Goal: Information Seeking & Learning: Learn about a topic

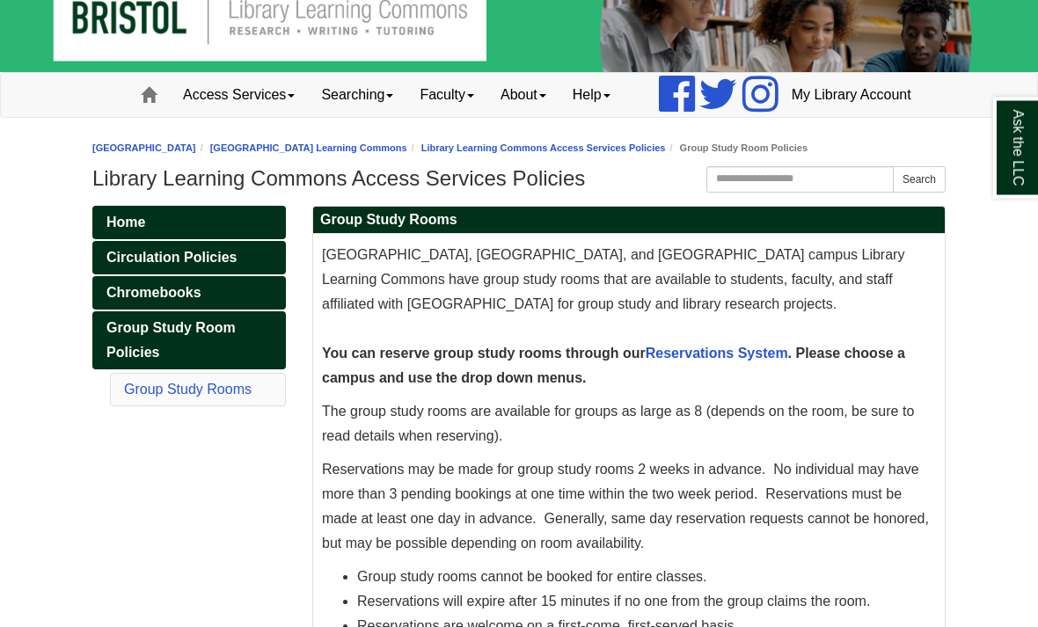
scroll to position [41, 0]
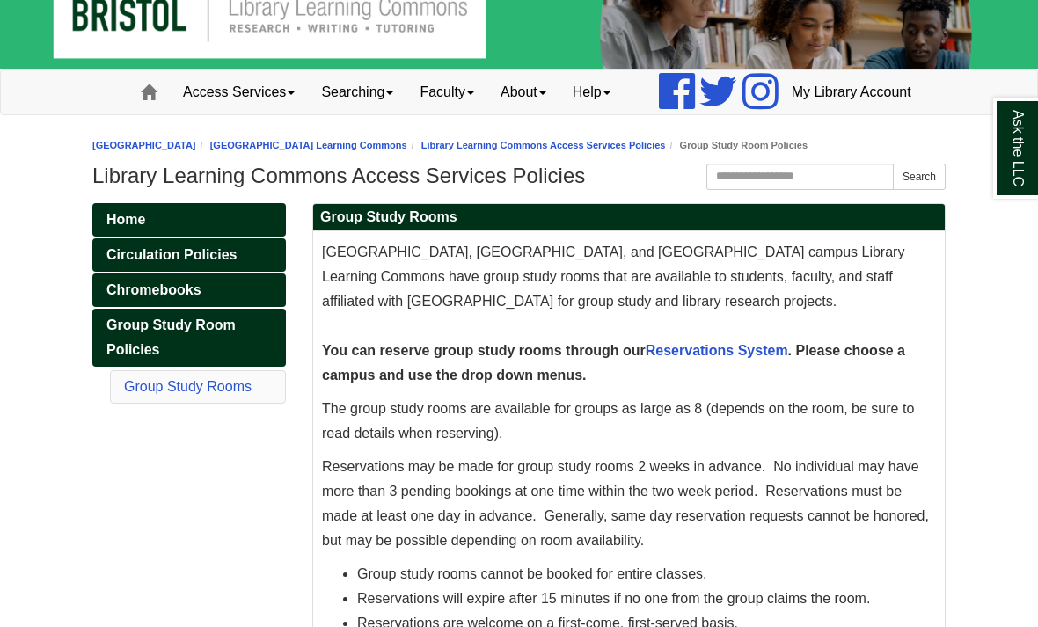
click at [177, 297] on span "Chromebooks" at bounding box center [153, 289] width 95 height 15
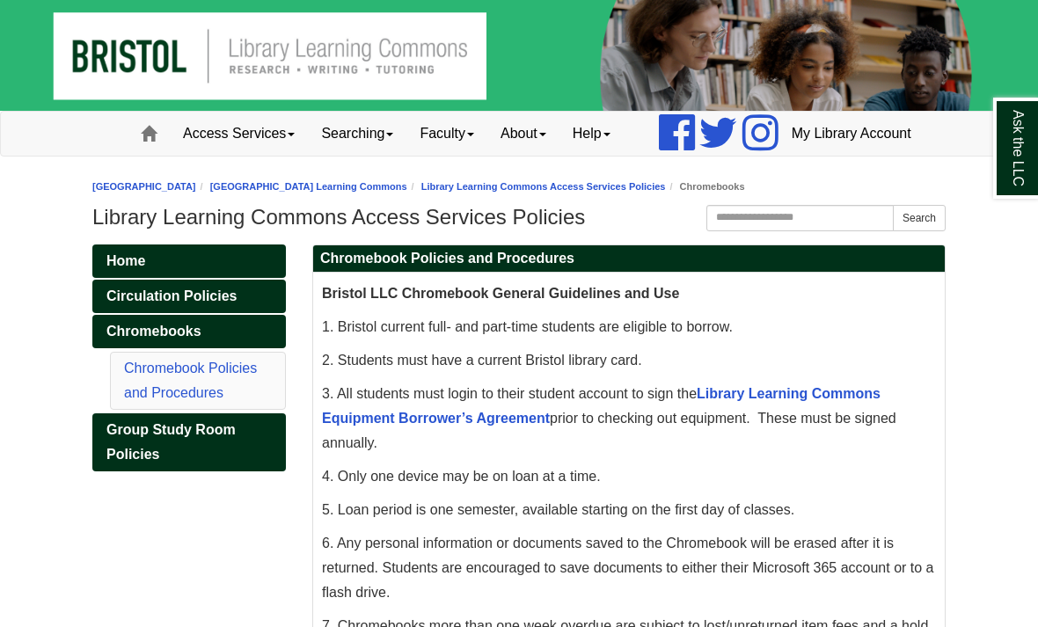
click at [366, 11] on img at bounding box center [519, 55] width 1038 height 111
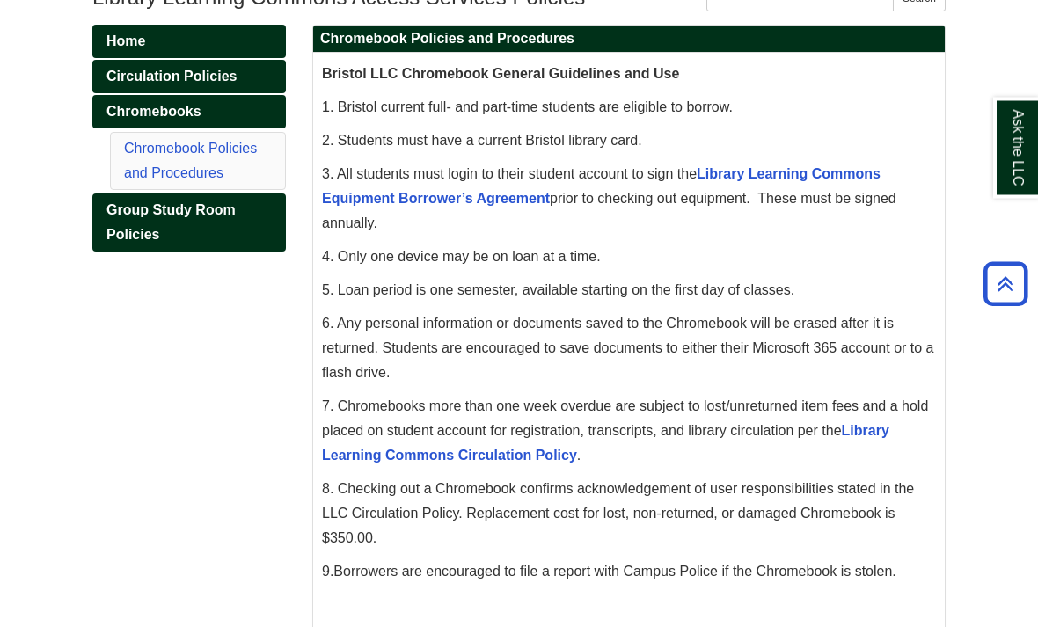
scroll to position [197, 0]
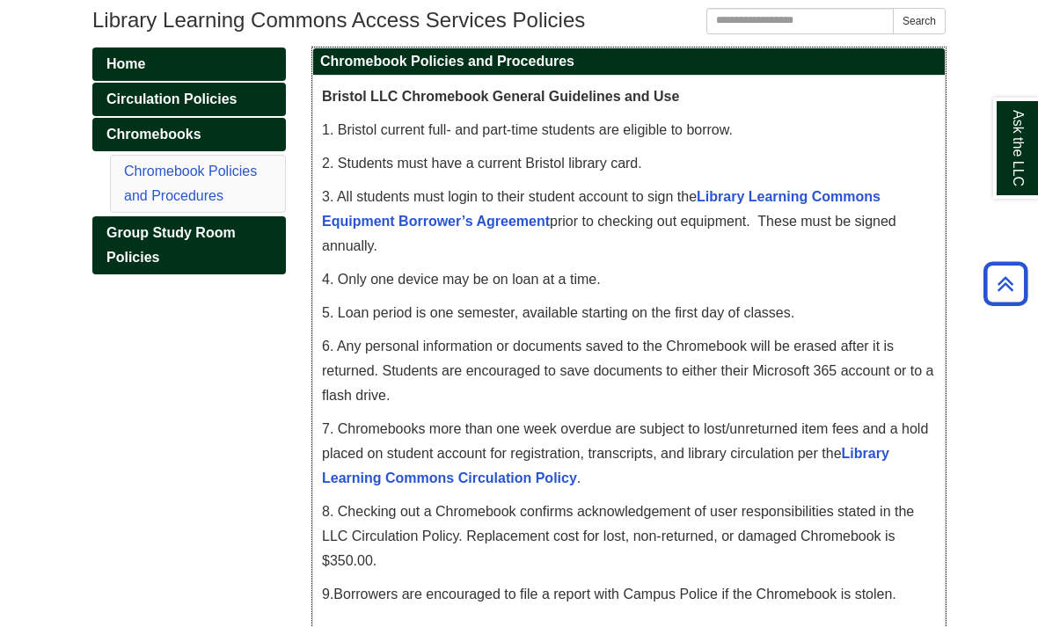
click at [480, 485] on span "7. Chromebooks more than one week overdue are subject to lost/unreturned item f…" at bounding box center [625, 453] width 606 height 64
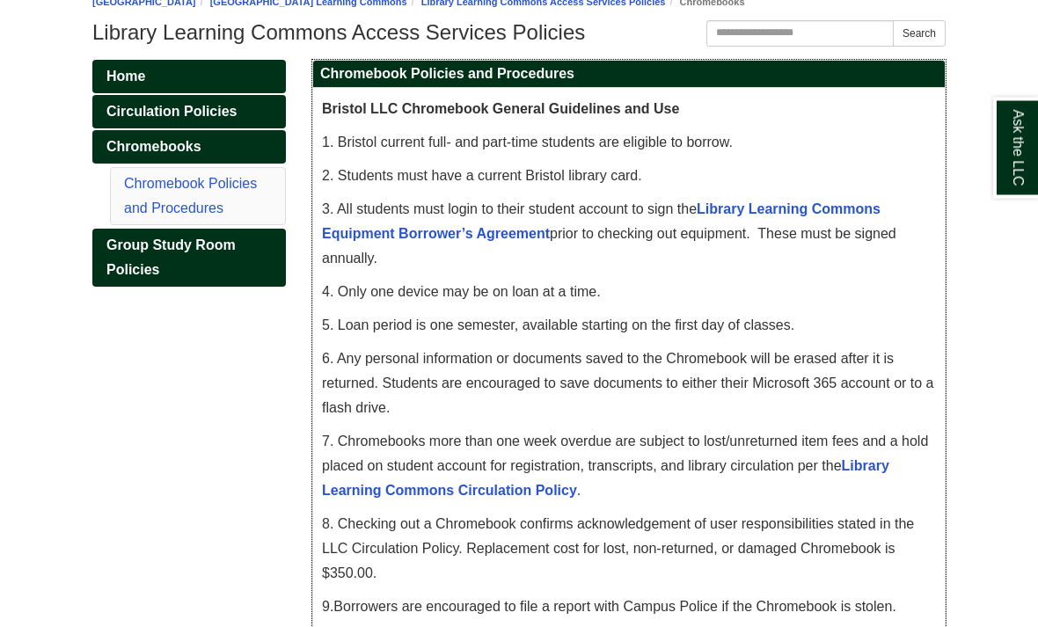
scroll to position [186, 0]
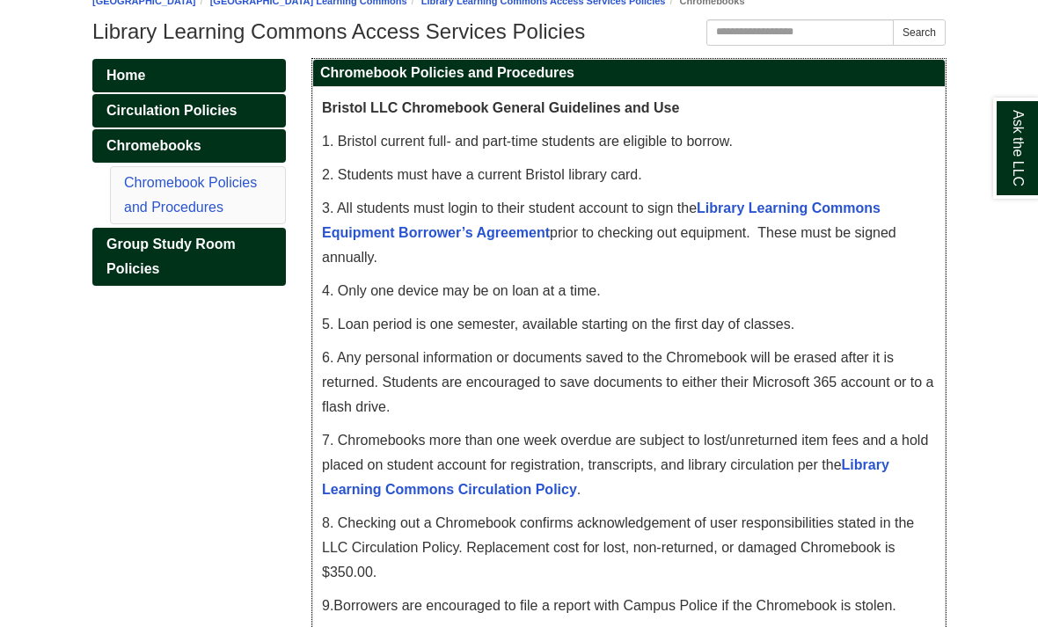
click at [718, 240] on link "Library Learning Commons Equipment Borrower’s Agreement" at bounding box center [601, 221] width 558 height 40
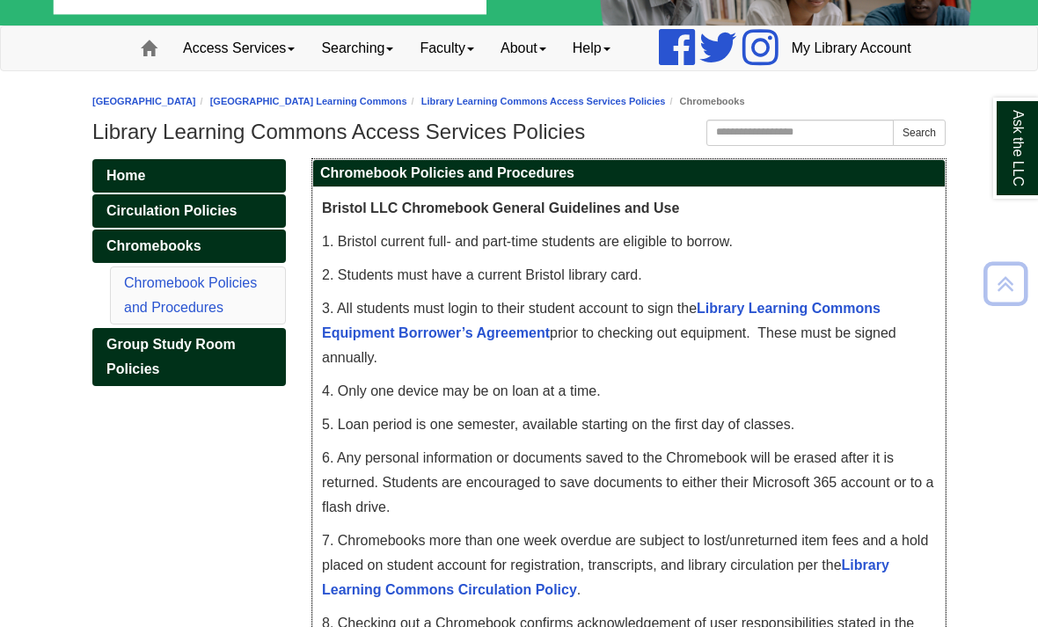
scroll to position [0, 0]
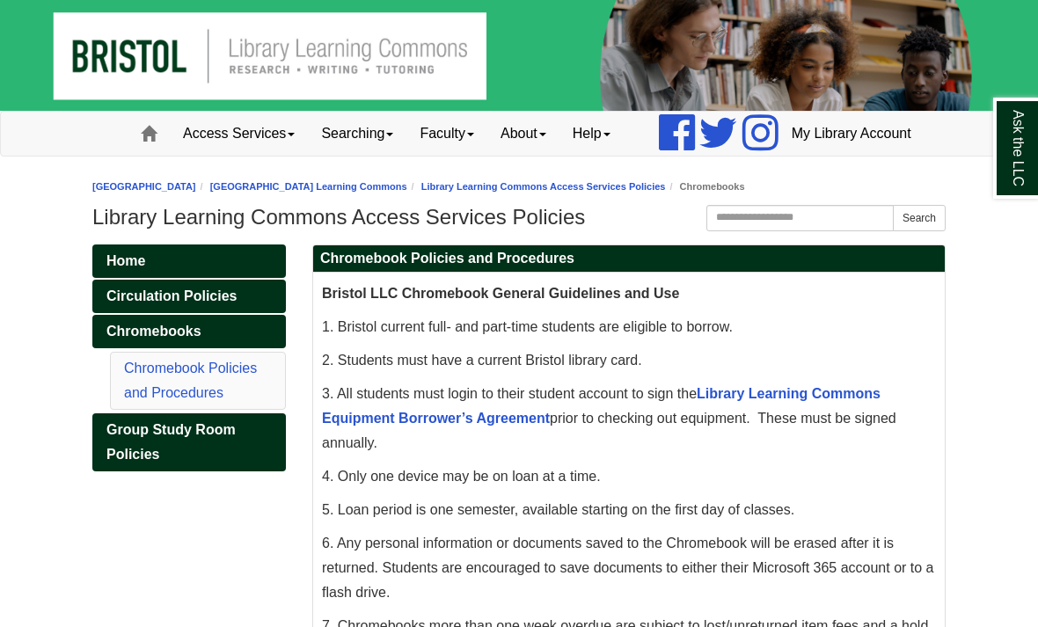
click at [208, 156] on link "Access Services" at bounding box center [239, 134] width 138 height 44
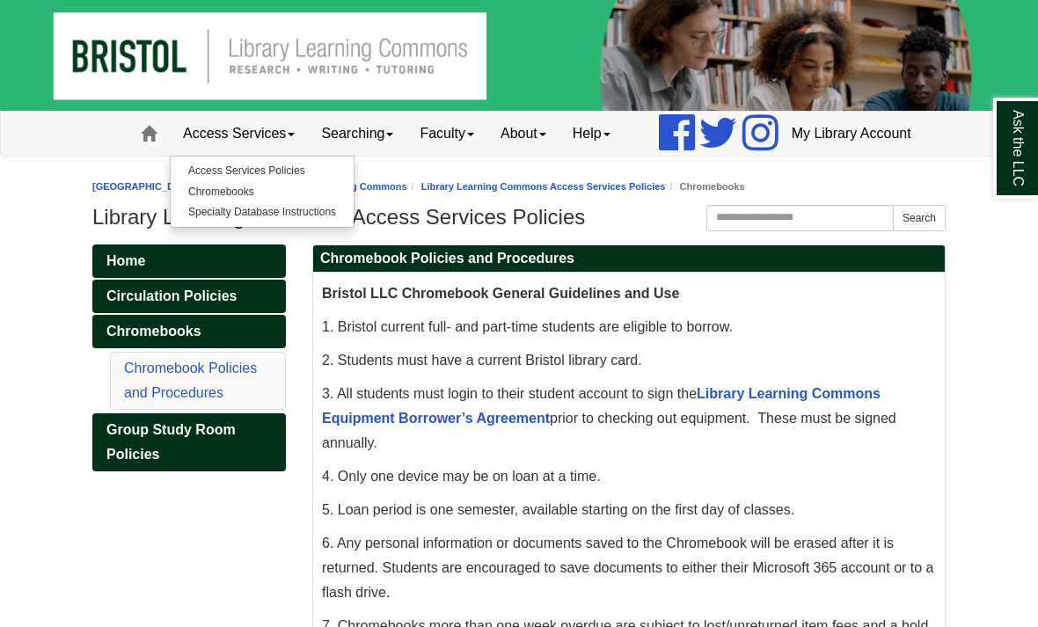
click at [313, 156] on link "Searching" at bounding box center [357, 134] width 98 height 44
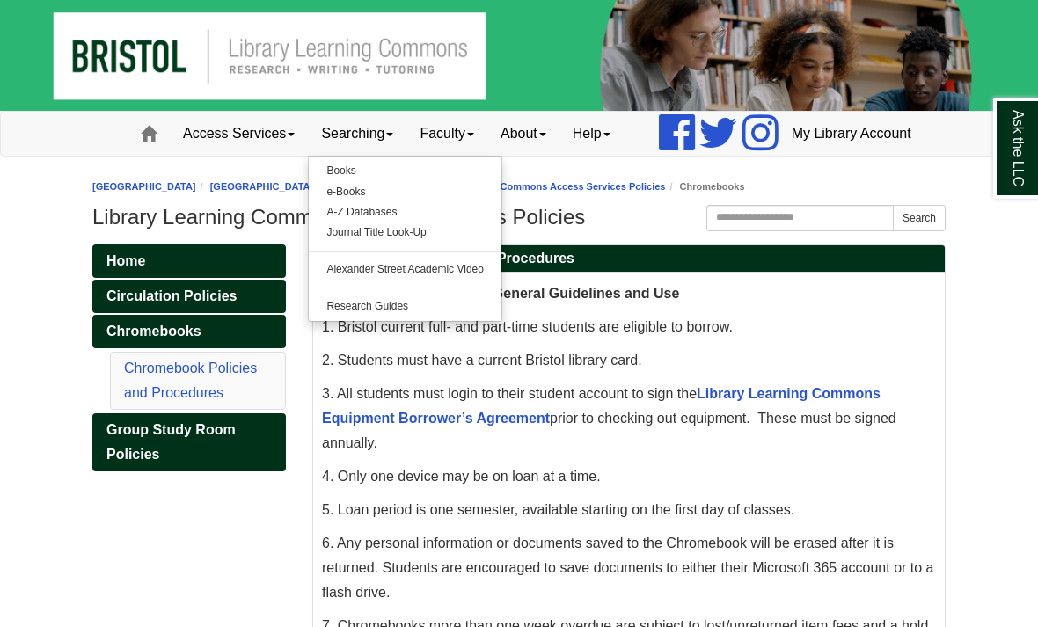
click at [410, 156] on link "Faculty" at bounding box center [446, 134] width 81 height 44
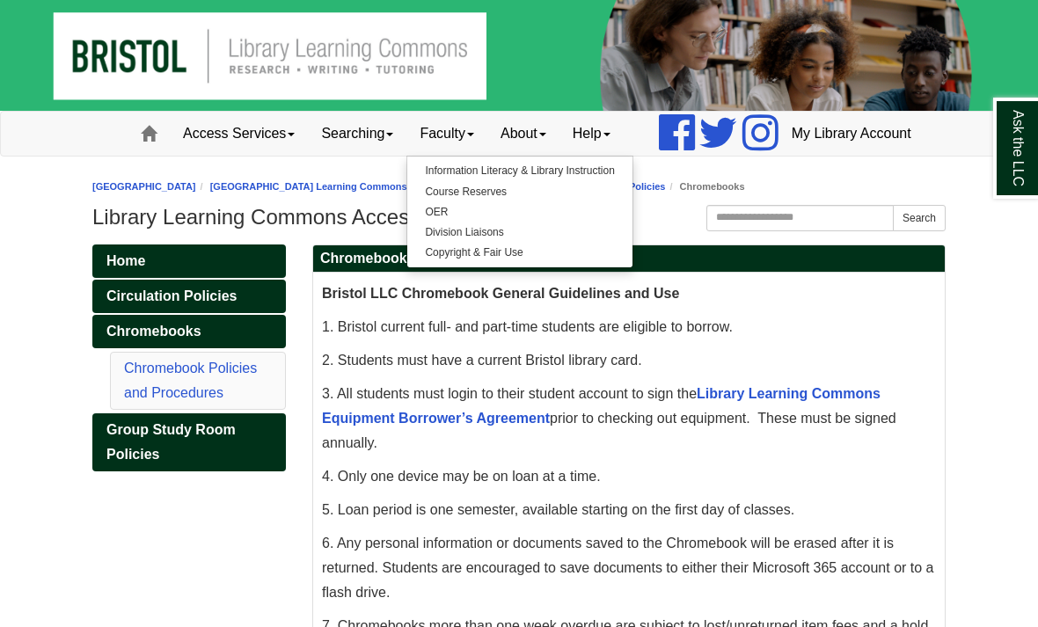
click at [492, 156] on link "About" at bounding box center [523, 134] width 72 height 44
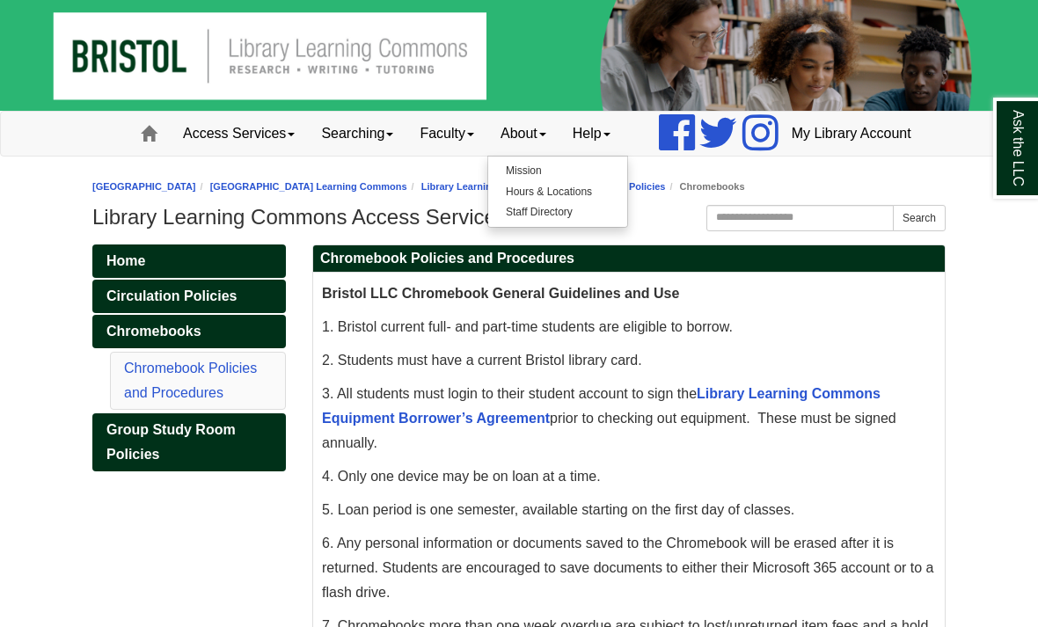
click at [559, 156] on link "Help" at bounding box center [591, 134] width 64 height 44
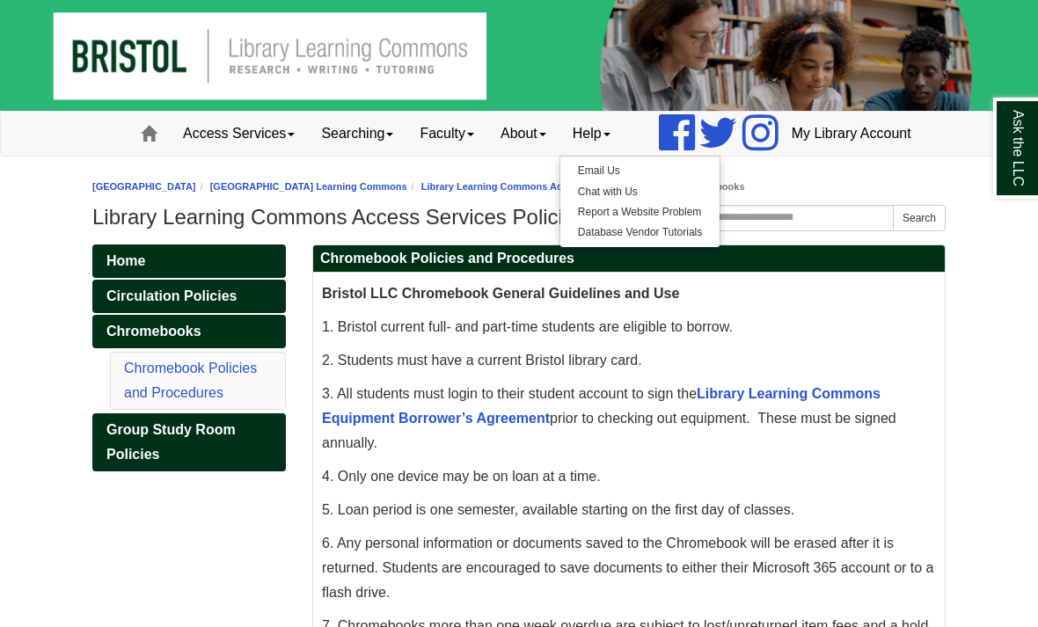
click at [406, 156] on link "Faculty" at bounding box center [446, 134] width 81 height 44
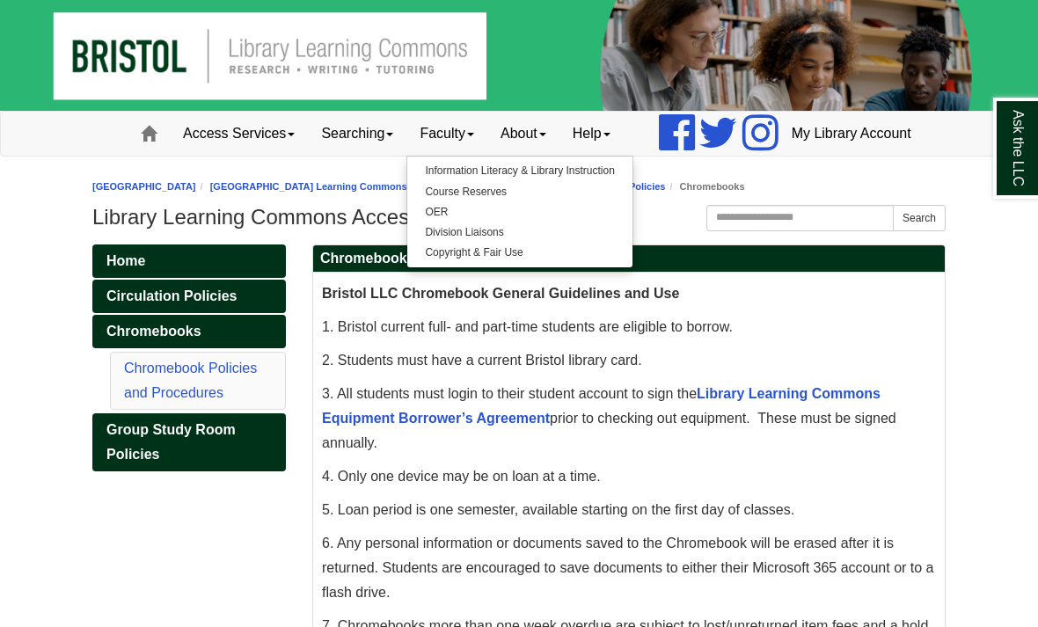
click at [841, 156] on link "My Library Account" at bounding box center [851, 134] width 146 height 44
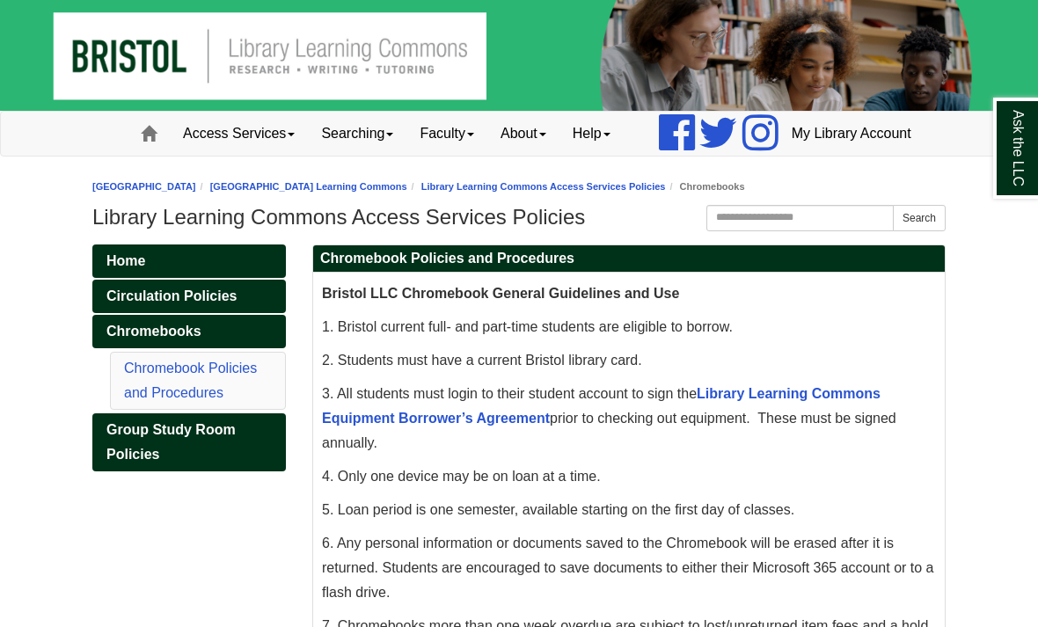
click at [308, 156] on link "Searching" at bounding box center [357, 134] width 98 height 44
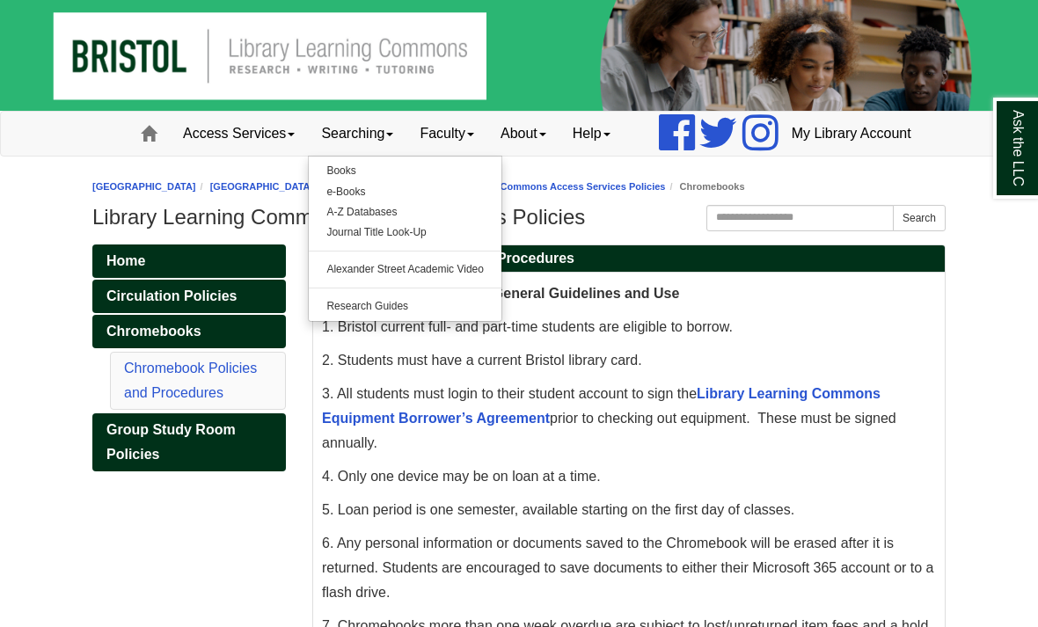
click at [309, 181] on link "Books" at bounding box center [405, 171] width 193 height 20
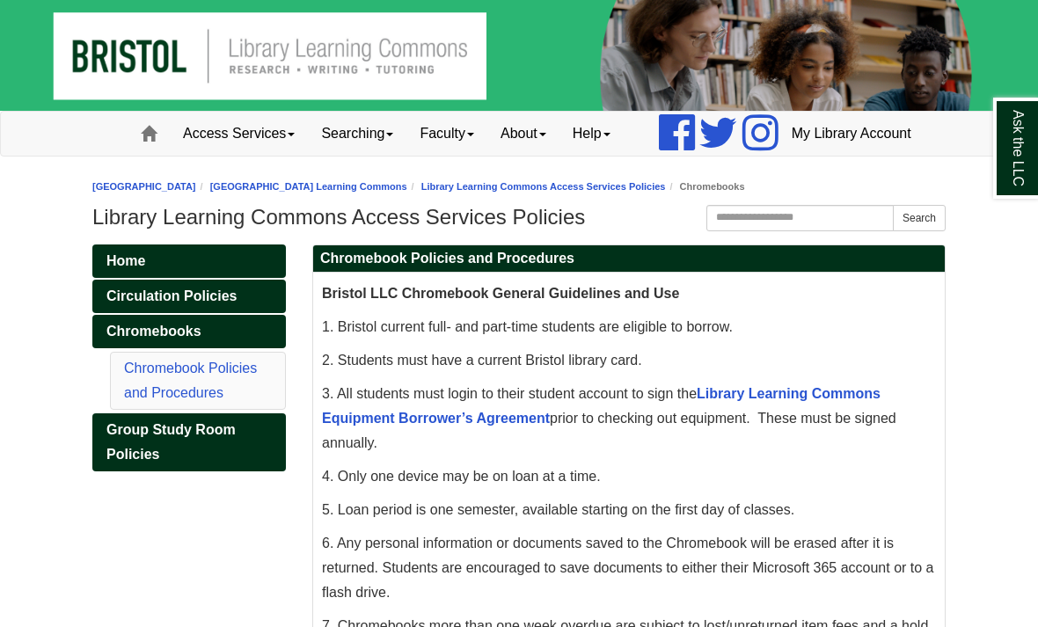
click at [424, 4] on img at bounding box center [519, 55] width 1038 height 111
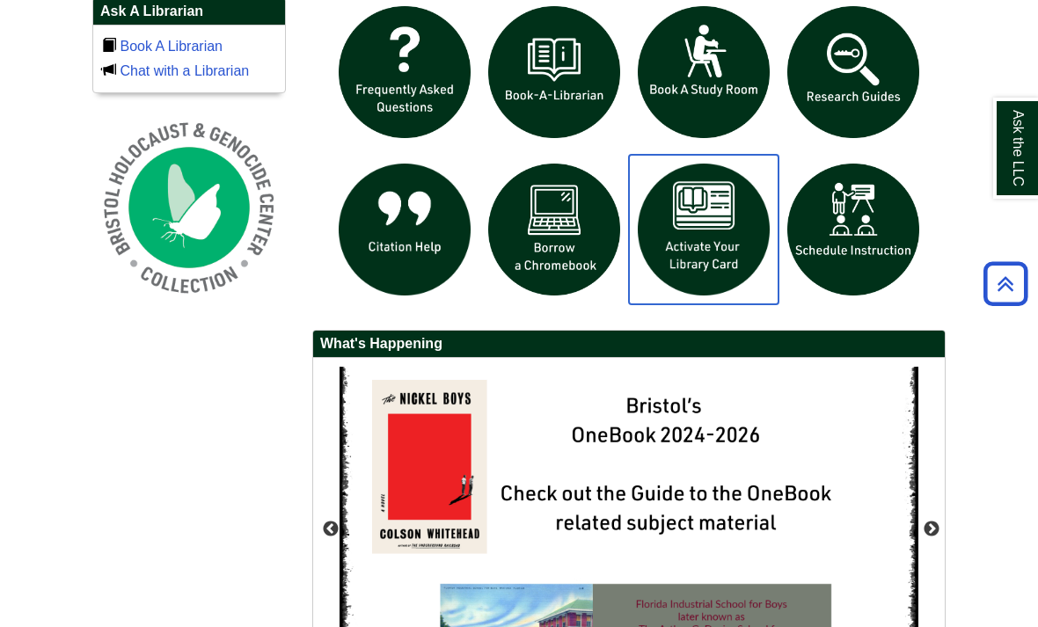
click at [687, 272] on img "slideshow" at bounding box center [704, 230] width 150 height 150
